Goal: Information Seeking & Learning: Learn about a topic

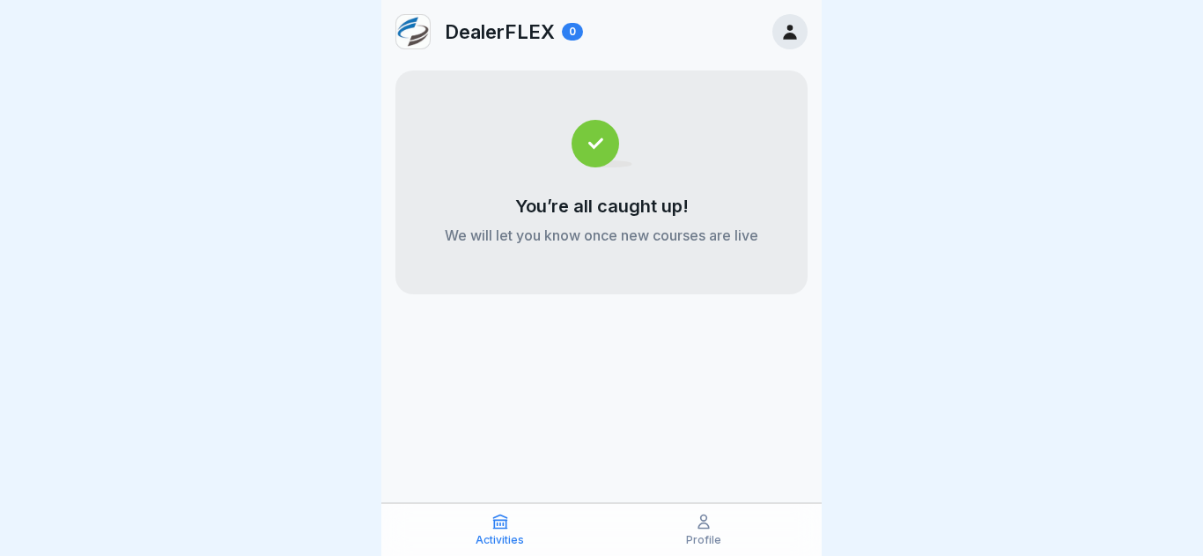
click at [723, 538] on div "Profile" at bounding box center [703, 528] width 195 height 33
click at [709, 534] on p "Profile" at bounding box center [703, 540] width 35 height 12
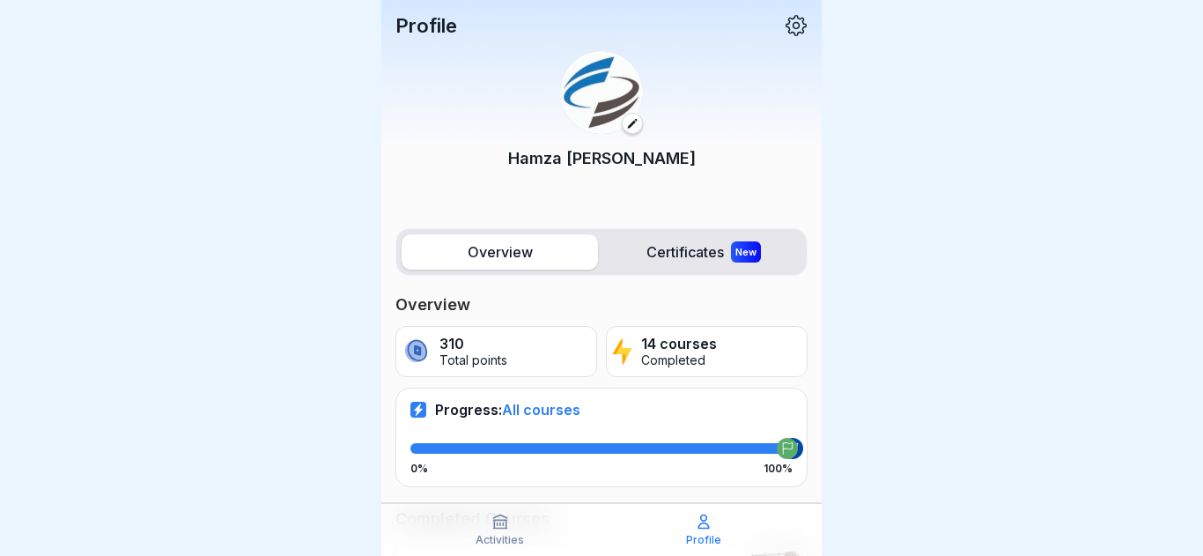
click at [763, 262] on label "Certificates New" at bounding box center [703, 251] width 196 height 35
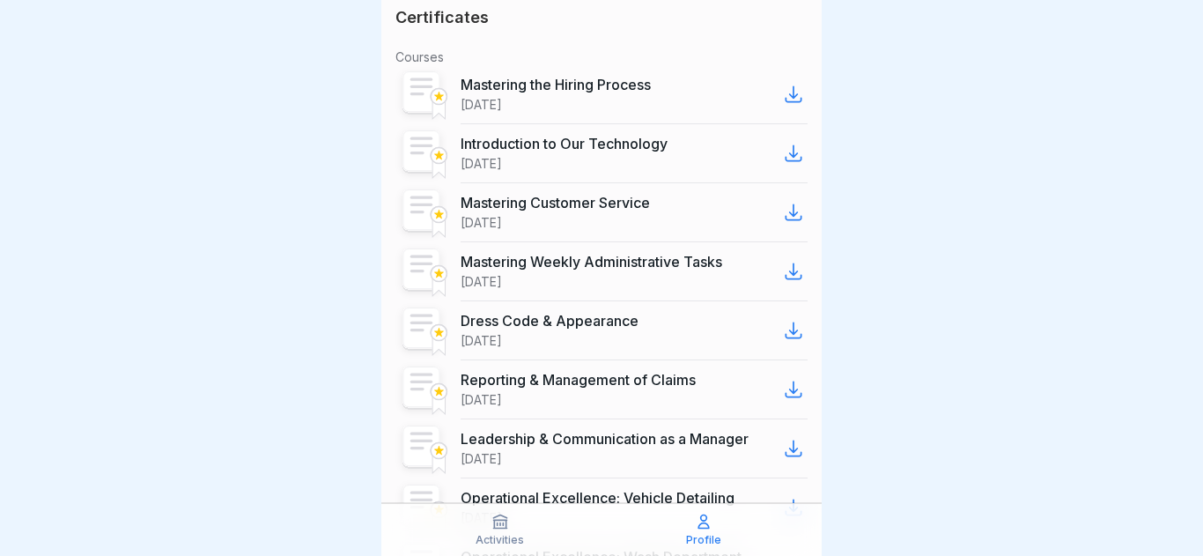
scroll to position [277, 0]
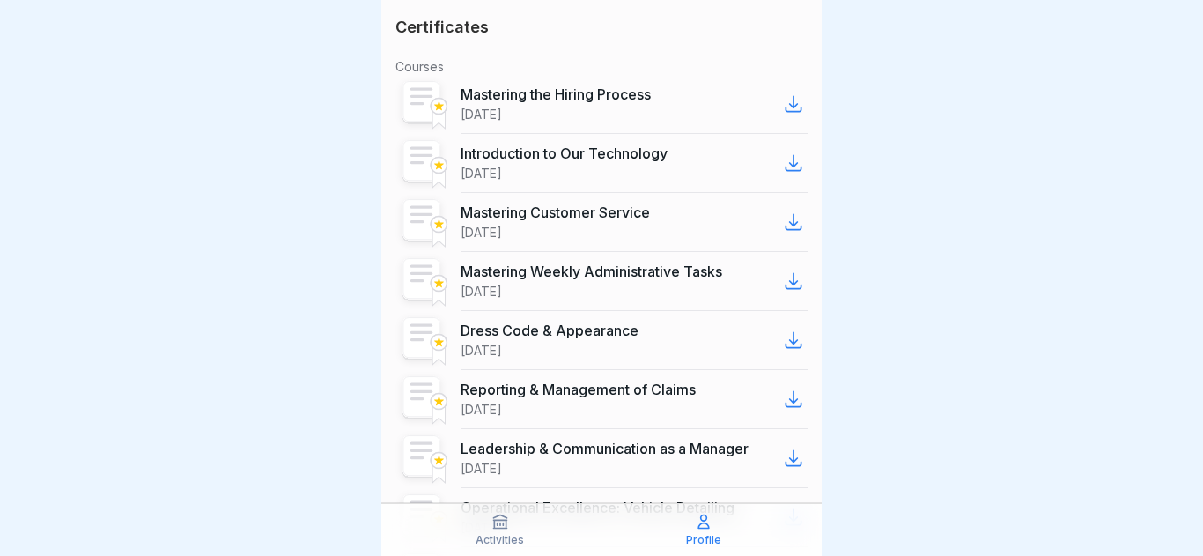
click at [602, 277] on p "Mastering Weekly Administrative Tasks" at bounding box center [590, 271] width 261 height 18
click at [490, 544] on p "Activities" at bounding box center [499, 540] width 48 height 12
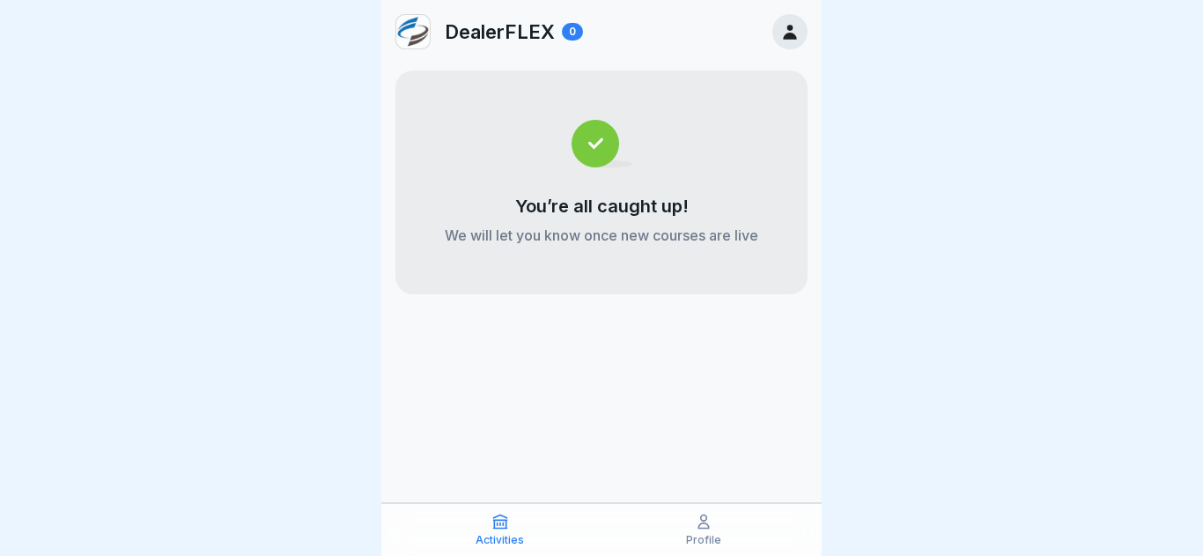
click at [706, 519] on icon at bounding box center [703, 521] width 11 height 13
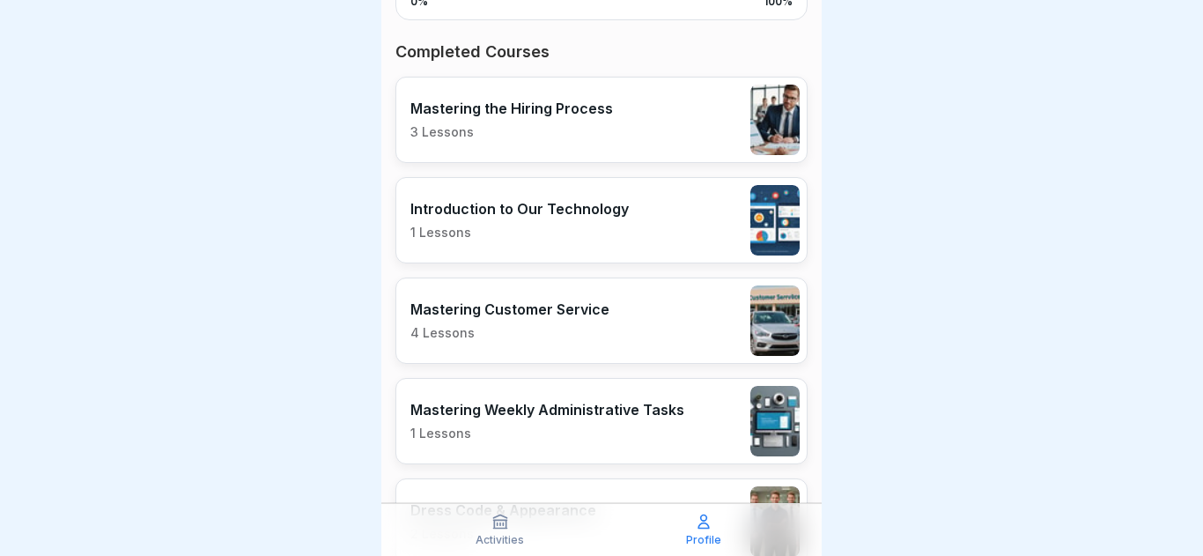
scroll to position [466, 0]
click at [585, 418] on p "Mastering Weekly Administrative Tasks" at bounding box center [547, 410] width 274 height 18
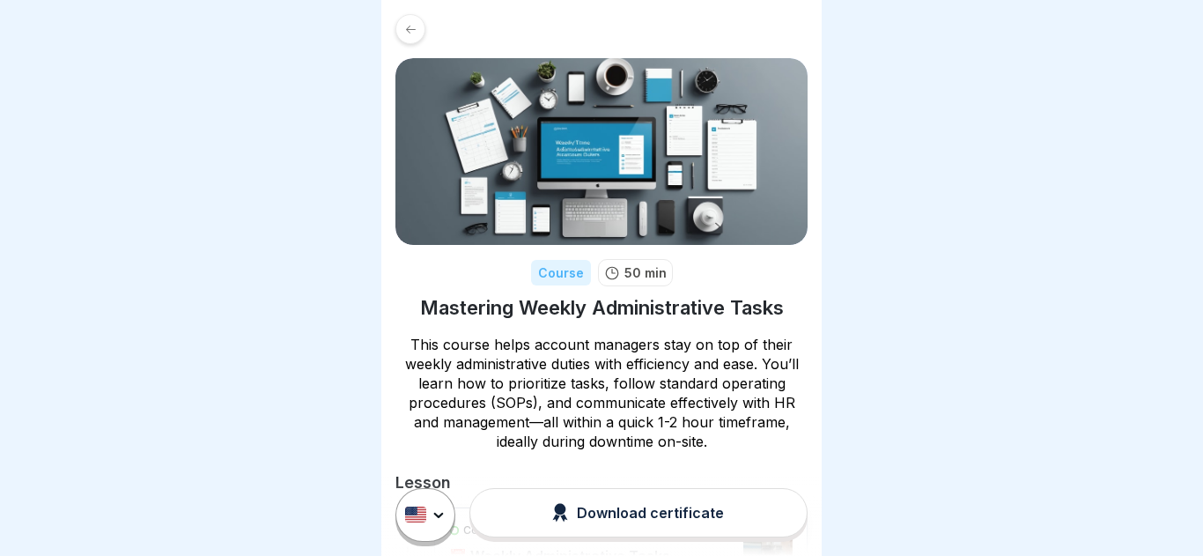
scroll to position [276, 0]
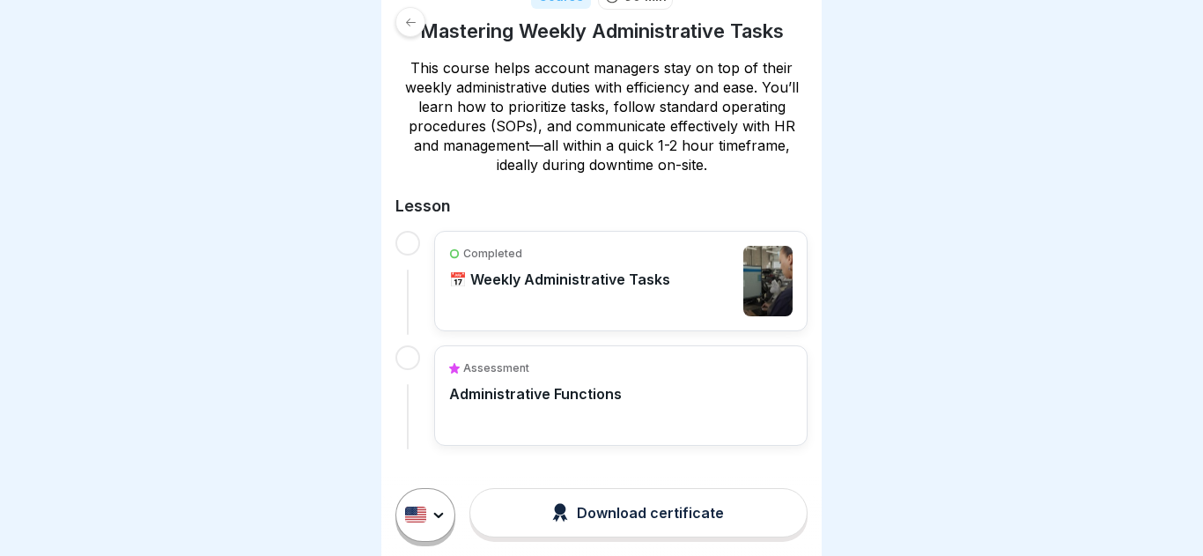
click at [535, 399] on p "Administrative Functions" at bounding box center [535, 394] width 173 height 18
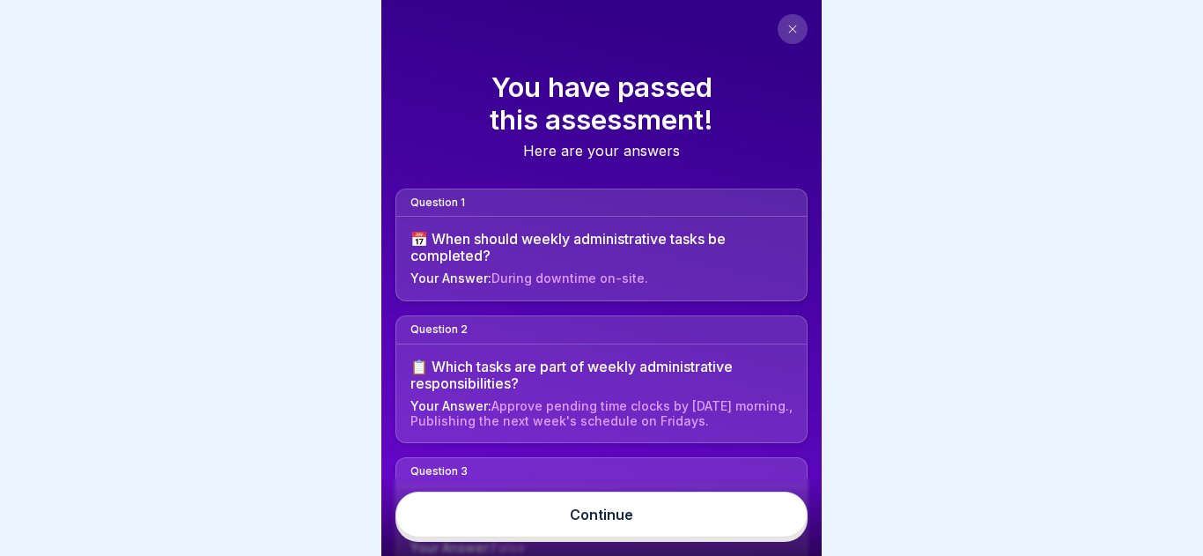
click at [558, 500] on link "Continue" at bounding box center [601, 514] width 412 height 46
